Goal: Information Seeking & Learning: Learn about a topic

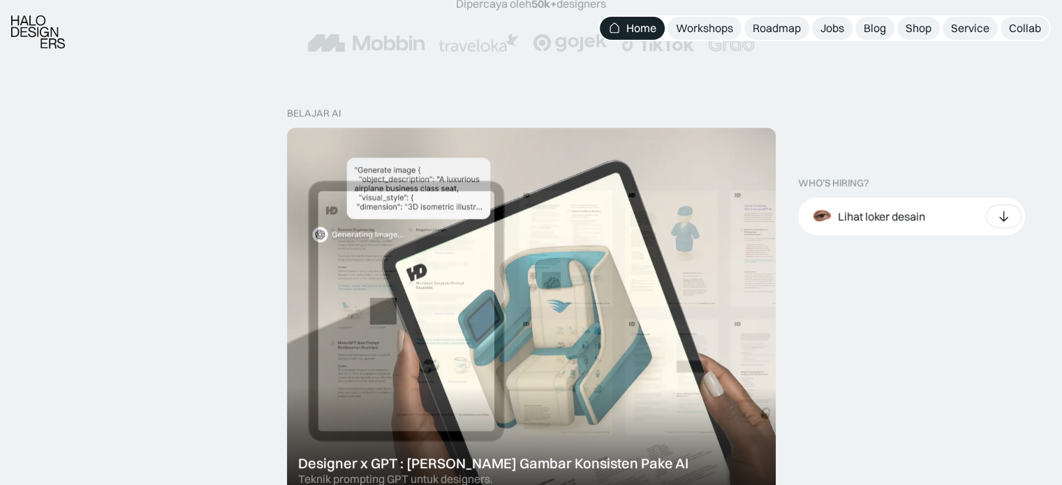
scroll to position [357, 0]
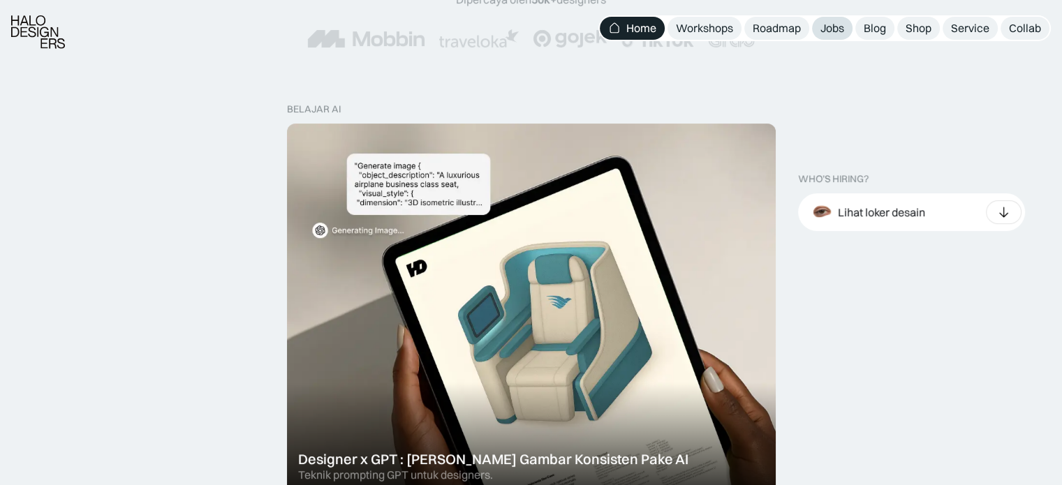
click at [832, 23] on div "Jobs" at bounding box center [832, 28] width 24 height 15
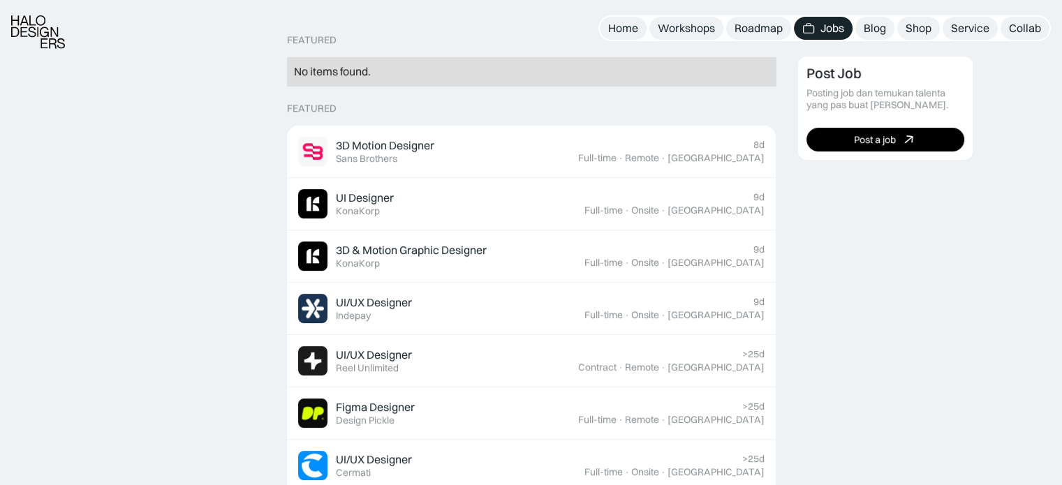
scroll to position [372, 0]
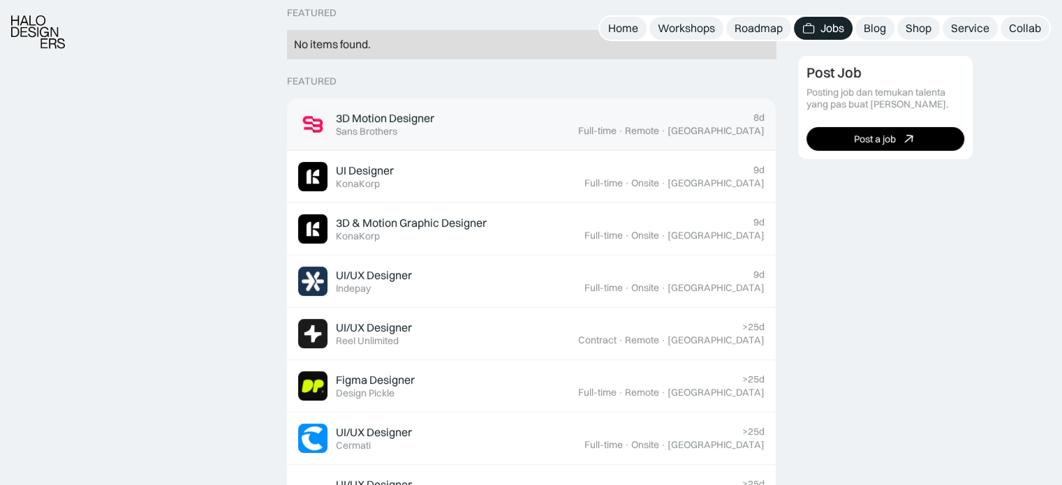
click at [385, 131] on div "Sans Brothers" at bounding box center [366, 132] width 61 height 12
